Goal: Navigation & Orientation: Find specific page/section

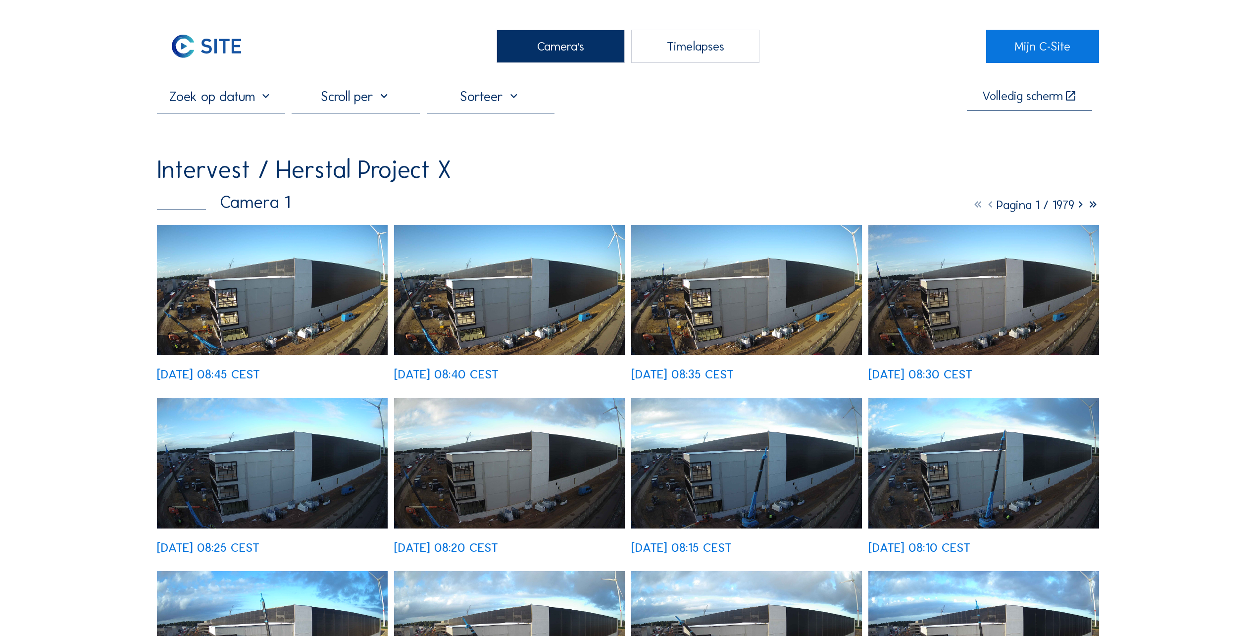
click at [1075, 206] on icon at bounding box center [1081, 204] width 12 height 15
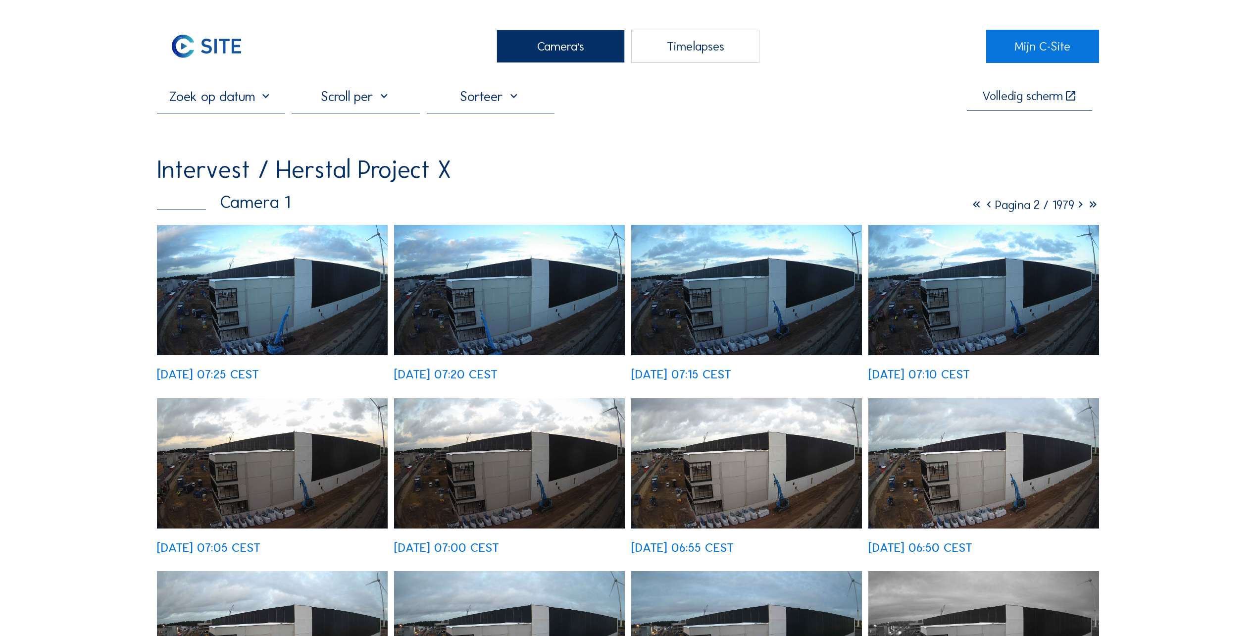
click at [271, 310] on img at bounding box center [272, 290] width 231 height 130
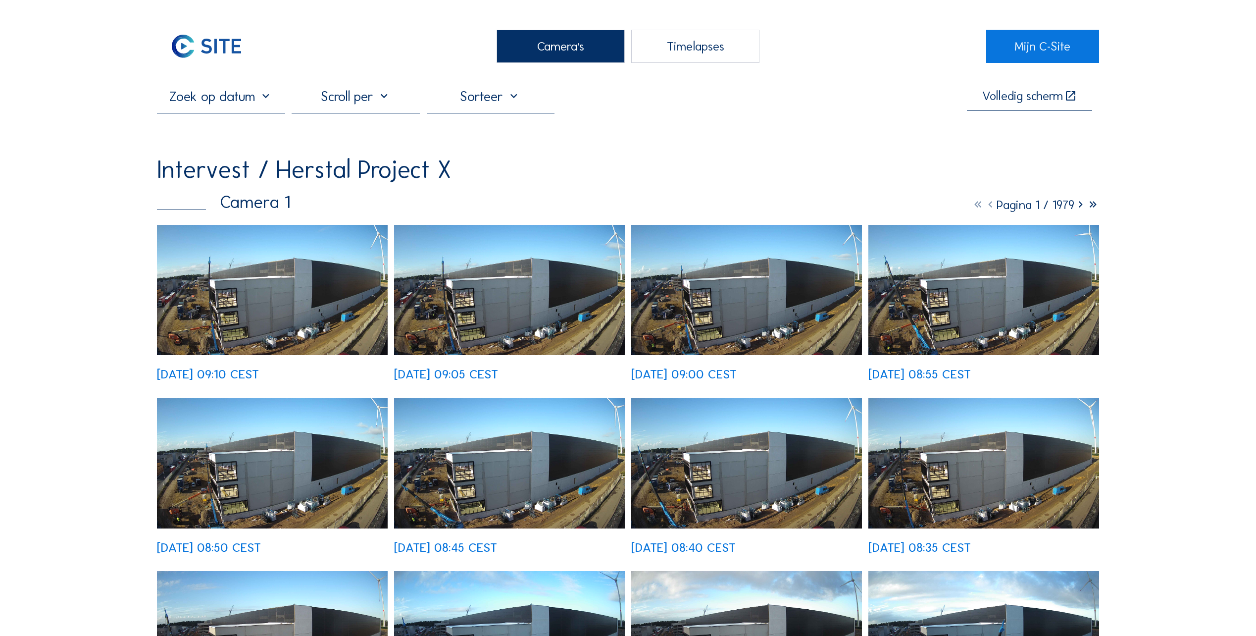
click at [257, 307] on img at bounding box center [272, 290] width 231 height 130
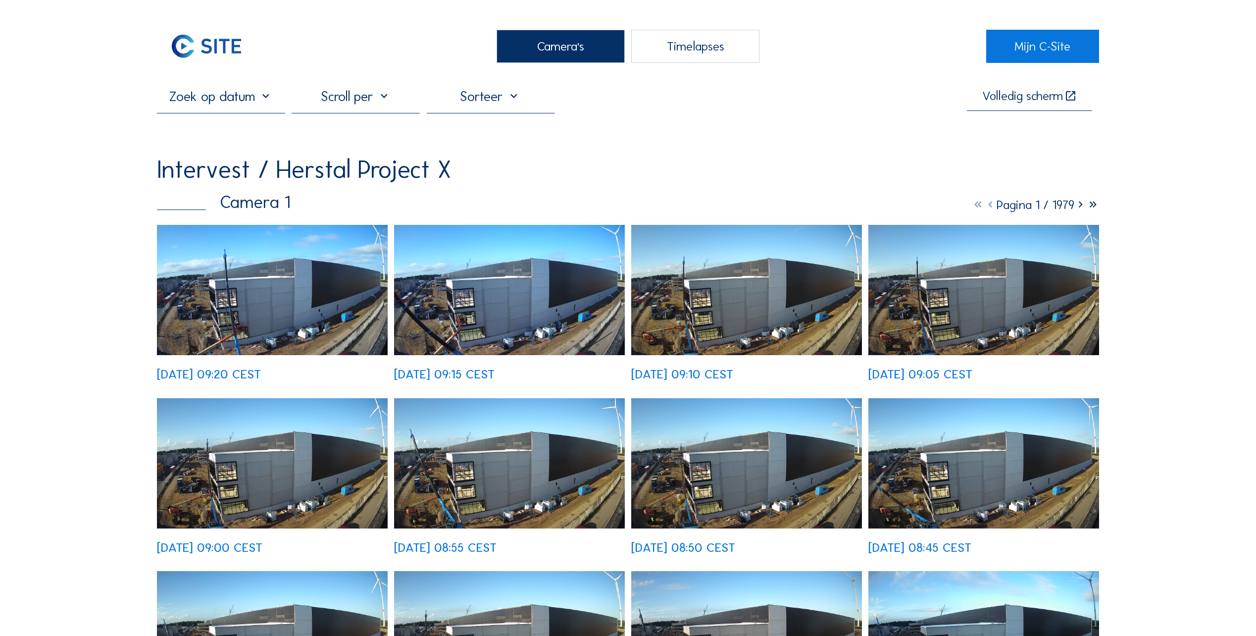
click at [203, 311] on img at bounding box center [272, 290] width 231 height 130
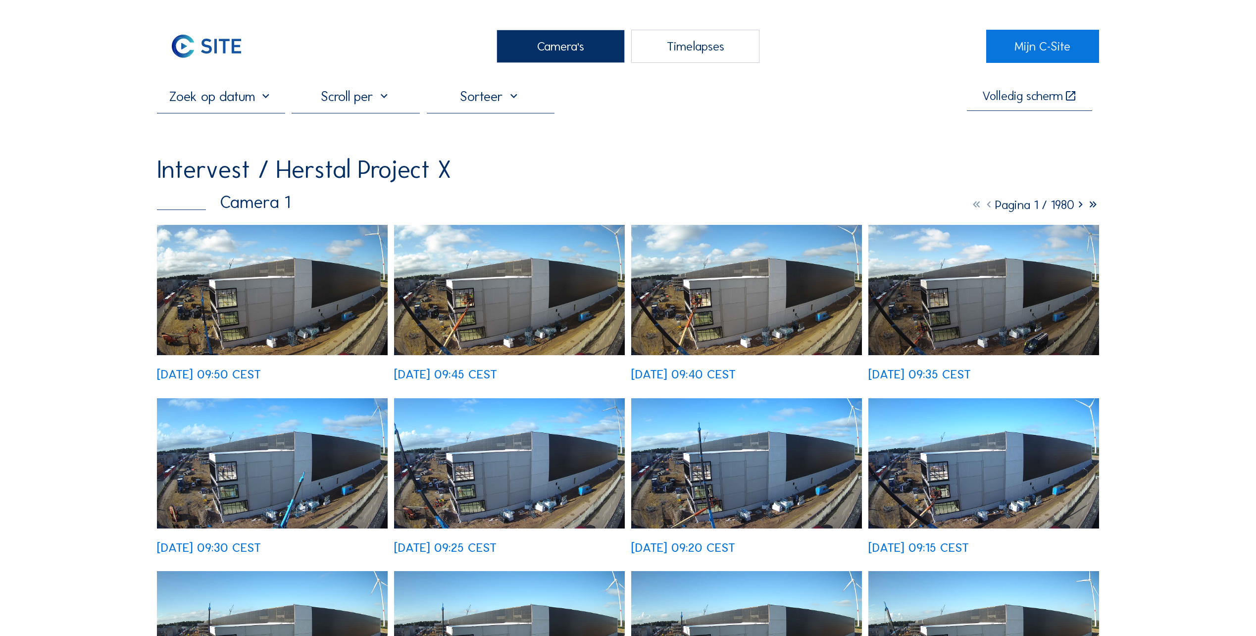
click at [565, 50] on div "Camera's" at bounding box center [561, 46] width 128 height 33
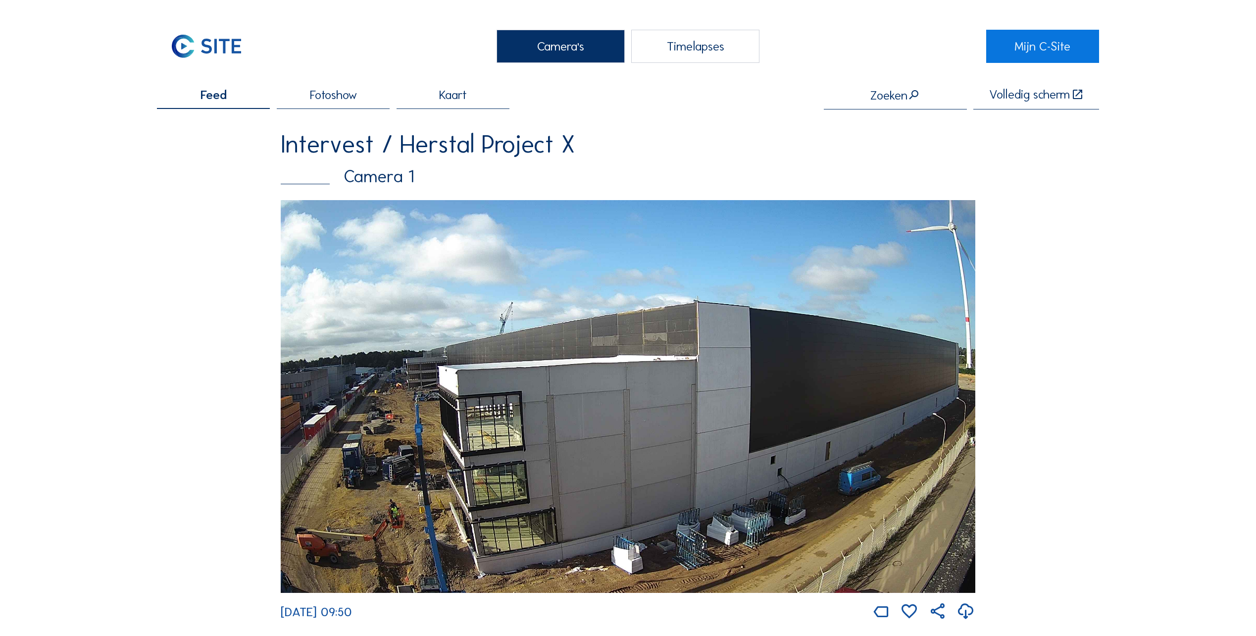
click at [432, 424] on img at bounding box center [628, 396] width 695 height 393
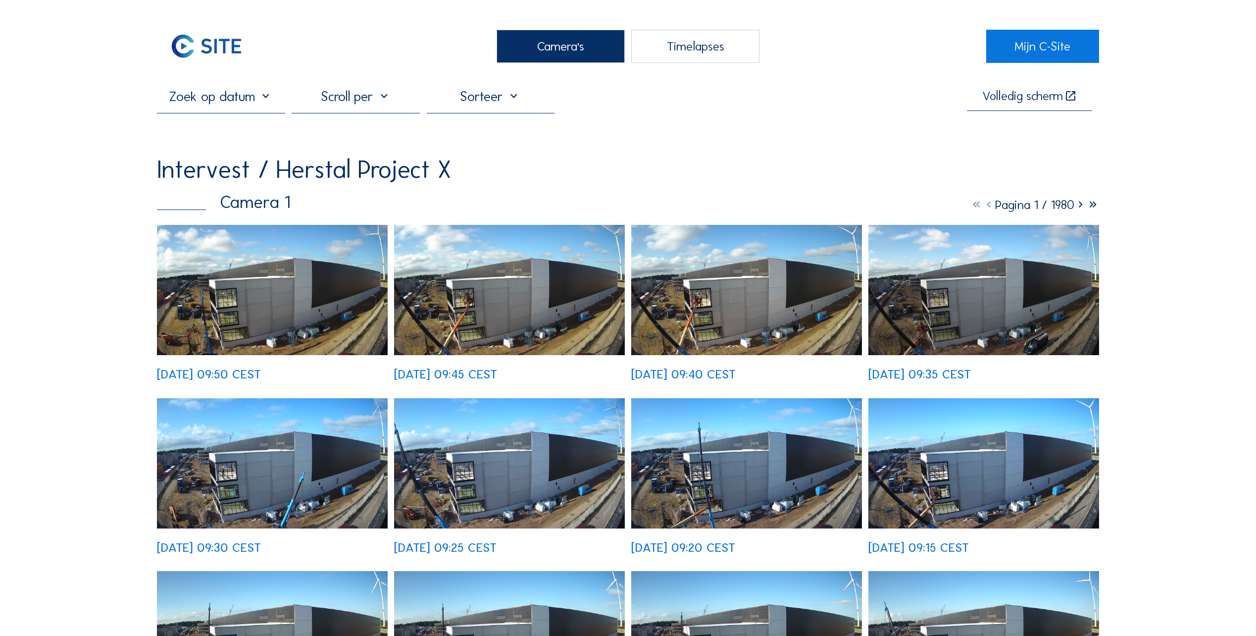
click at [260, 305] on img at bounding box center [272, 290] width 231 height 130
